Goal: Information Seeking & Learning: Learn about a topic

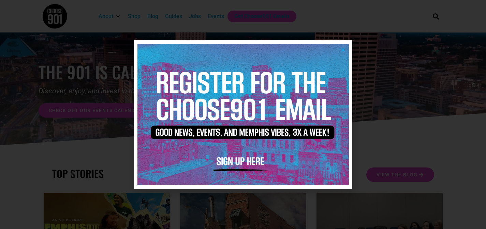
click at [342, 45] on img at bounding box center [242, 114] width 211 height 141
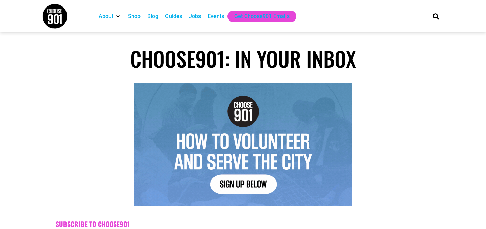
click at [151, 17] on div "Blog" at bounding box center [152, 16] width 11 height 8
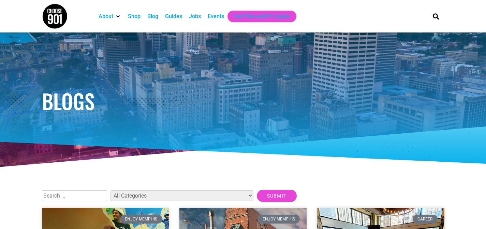
click at [171, 17] on div "Guides" at bounding box center [173, 16] width 17 height 8
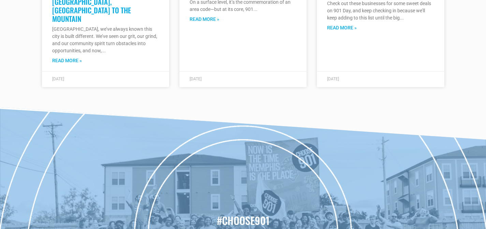
scroll to position [7537, 0]
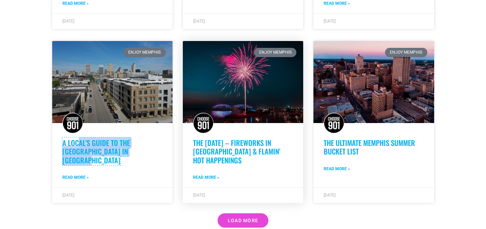
scroll to position [409, 0]
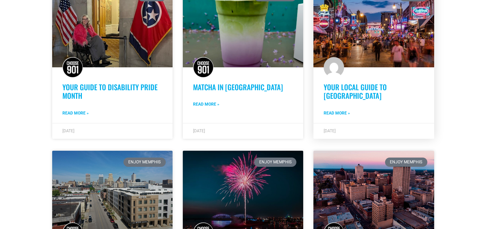
click at [351, 82] on link "Your Local Guide to [GEOGRAPHIC_DATA]" at bounding box center [355, 91] width 63 height 19
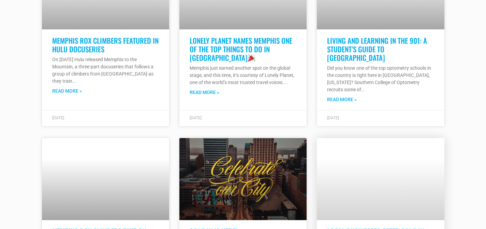
scroll to position [2010, 0]
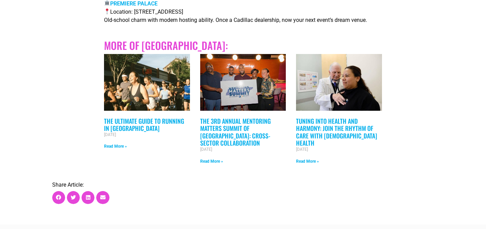
scroll to position [1465, 0]
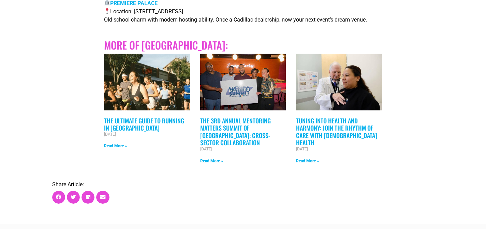
click at [121, 117] on link "The Ultimate Guide to Running in Memphis" at bounding box center [144, 124] width 80 height 16
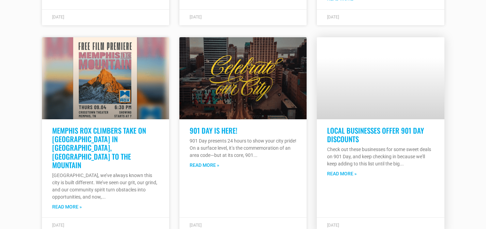
scroll to position [2867, 0]
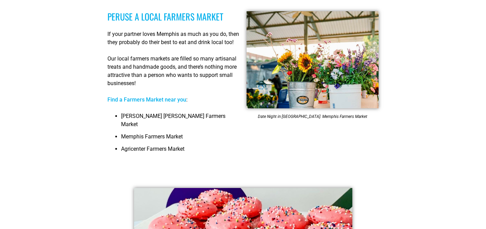
scroll to position [3125, 0]
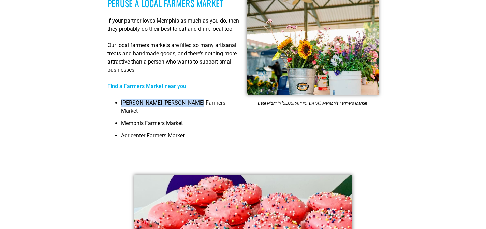
drag, startPoint x: 121, startPoint y: 83, endPoint x: 206, endPoint y: 83, distance: 85.6
click at [206, 99] on ul "[PERSON_NAME] [PERSON_NAME] Farmers Market Memphis Farmers Market Agricenter Fa…" at bounding box center [173, 121] width 132 height 45
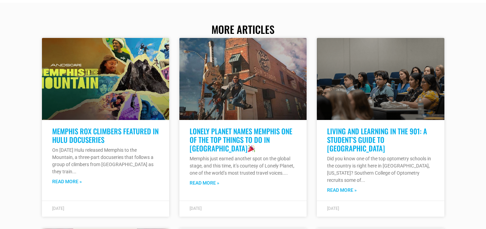
scroll to position [3843, 0]
